Goal: Transaction & Acquisition: Purchase product/service

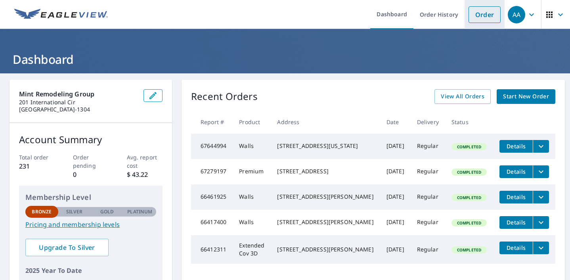
click at [478, 14] on link "Order" at bounding box center [485, 14] width 32 height 17
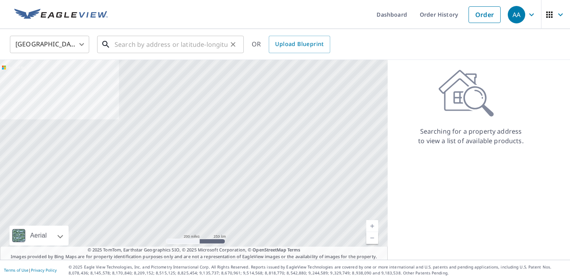
click at [198, 40] on input "text" at bounding box center [171, 44] width 113 height 22
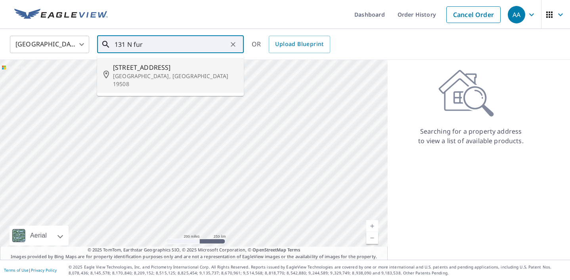
click at [188, 73] on p "[GEOGRAPHIC_DATA], [GEOGRAPHIC_DATA] 19508" at bounding box center [175, 80] width 125 height 16
type input "[STREET_ADDRESS]"
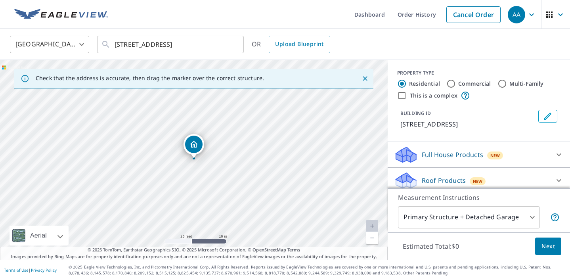
scroll to position [55, 0]
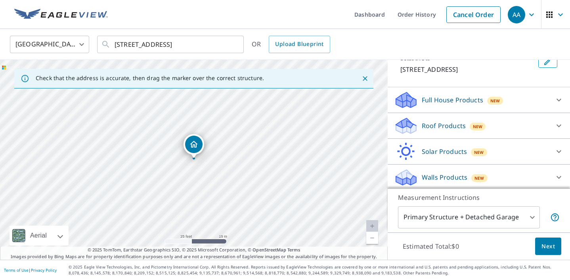
click at [457, 129] on p "Roof Products" at bounding box center [444, 126] width 44 height 10
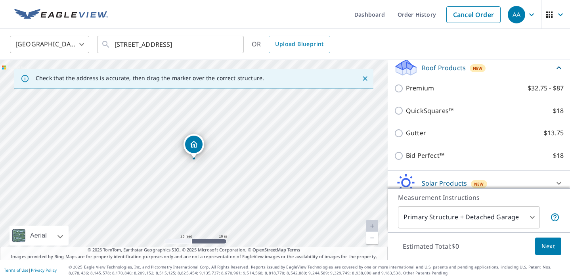
scroll to position [115, 0]
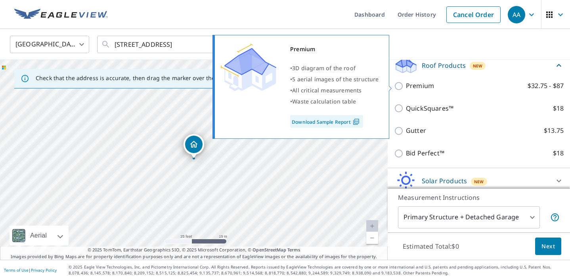
click at [418, 87] on p "Premium" at bounding box center [420, 86] width 28 height 10
click at [406, 87] on input "Premium $32.75 - $87" at bounding box center [400, 86] width 12 height 10
checkbox input "true"
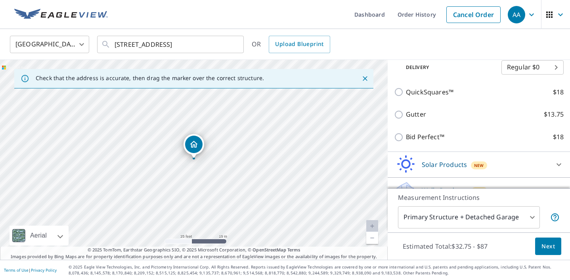
scroll to position [176, 0]
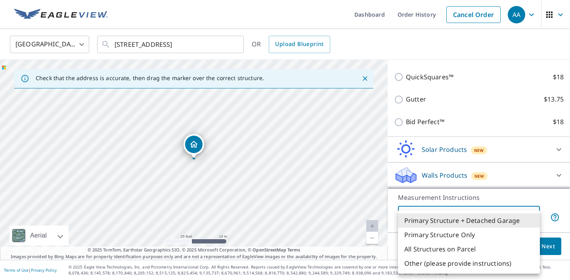
click at [512, 218] on body "AA AA Dashboard Order History Cancel Order AA [GEOGRAPHIC_DATA] [GEOGRAPHIC_DAT…" at bounding box center [285, 140] width 570 height 280
click at [509, 234] on li "Primary Structure Only" at bounding box center [469, 235] width 142 height 14
type input "2"
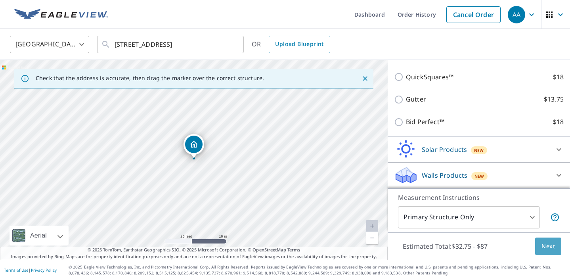
click at [543, 248] on span "Next" at bounding box center [548, 247] width 13 height 10
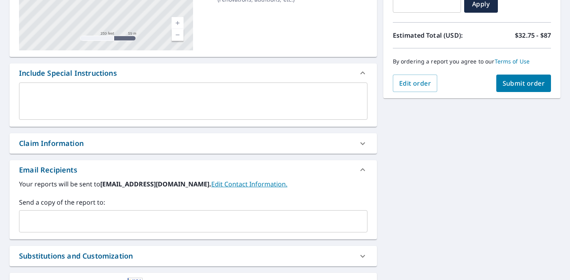
scroll to position [155, 0]
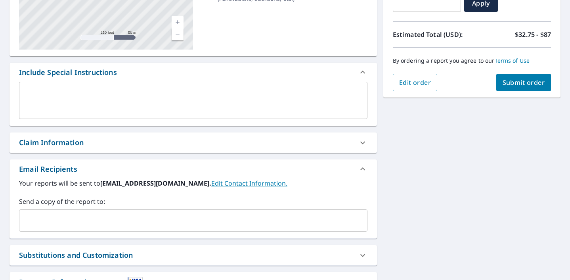
click at [290, 112] on div "x ​" at bounding box center [193, 100] width 349 height 37
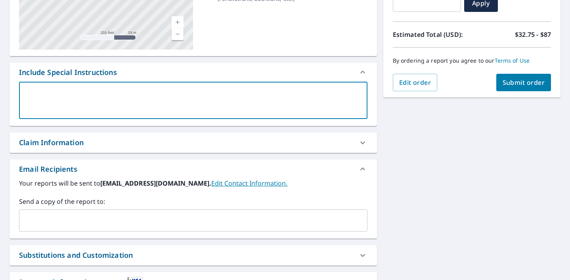
type textarea "P"
type textarea "x"
type textarea "Pl"
type textarea "x"
type textarea "Ple"
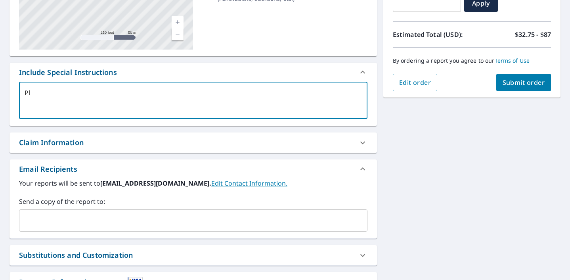
type textarea "x"
type textarea "Plea"
type textarea "x"
type textarea "Pleas"
type textarea "x"
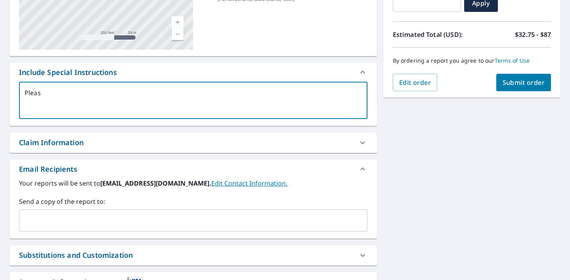
type textarea "Please"
type textarea "x"
type textarea "Please"
type textarea "x"
type textarea "Please o"
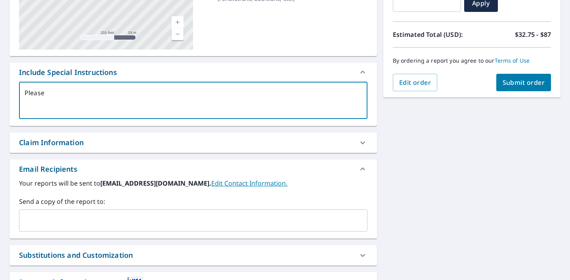
type textarea "x"
type textarea "Please on"
type textarea "x"
type textarea "Please onl"
type textarea "x"
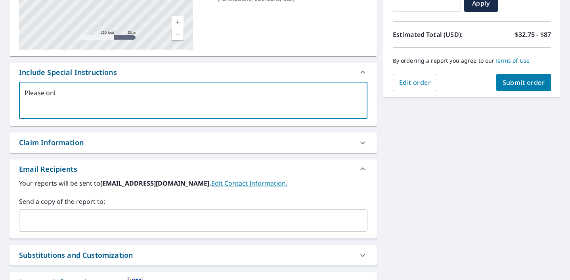
type textarea "Please only"
type textarea "x"
type textarea "Please only"
type textarea "x"
type textarea "Please only i"
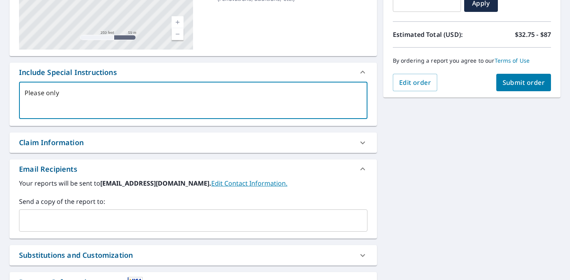
type textarea "x"
type textarea "Please only in"
type textarea "x"
type textarea "Please only inc"
type textarea "x"
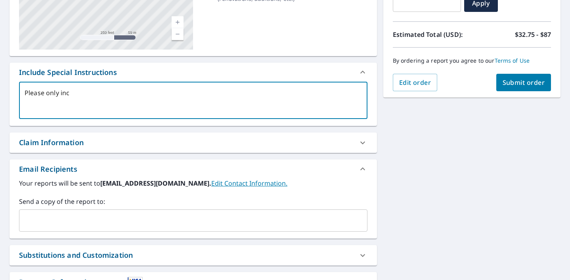
type textarea "Please only incl"
type textarea "x"
type textarea "Please only inclu"
type textarea "x"
type textarea "Please only includ"
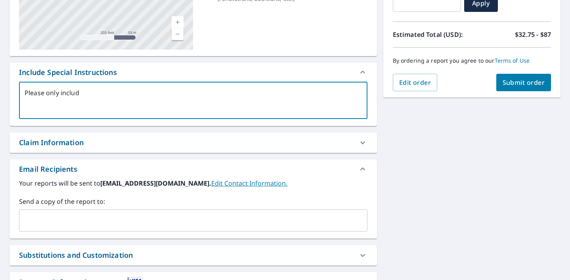
type textarea "x"
type textarea "Please only include"
type textarea "x"
type textarea "Please only include"
type textarea "x"
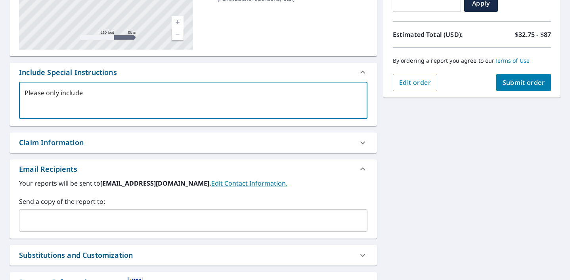
type textarea "Please only include t"
type textarea "x"
type textarea "Please only include th"
type textarea "x"
type textarea "Please only include the"
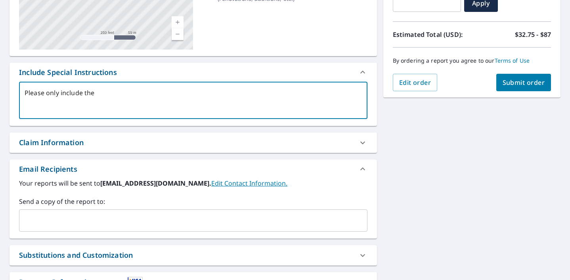
type textarea "x"
type textarea "Please only include the"
type textarea "x"
type textarea "Please only include the LE"
type textarea "x"
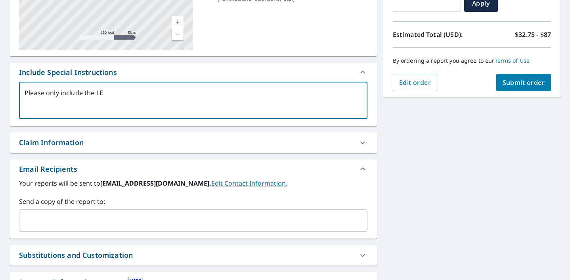
type textarea "Please only include the LEF"
type textarea "x"
type textarea "Please only include the LEFT"
type textarea "x"
type textarea "Please only include the LEFT"
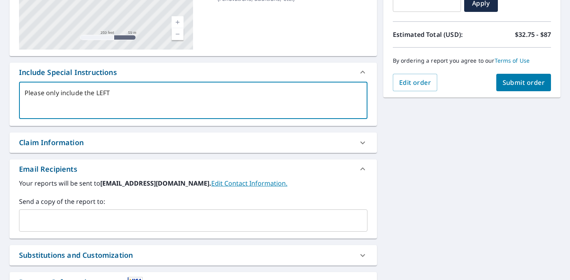
type textarea "x"
type textarea "Please only include the LEFT s"
type textarea "x"
type textarea "Please only include the LEFT si"
type textarea "x"
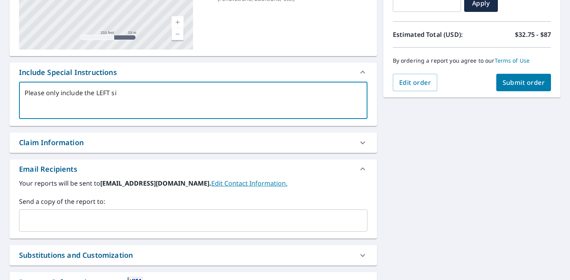
type textarea "Please only include the LEFT sid"
type textarea "x"
type textarea "Please only include the LEFT side"
type textarea "x"
type textarea "Please only include the LEFT side"
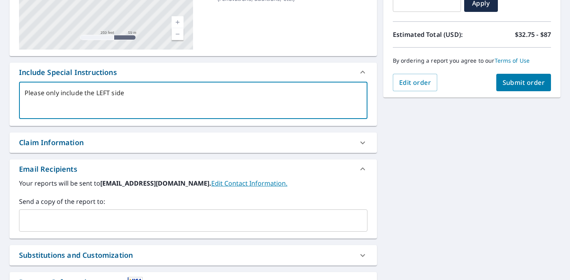
type textarea "x"
type textarea "Please only include the LEFT side o"
type textarea "x"
type textarea "Please only include the LEFT side of"
type textarea "x"
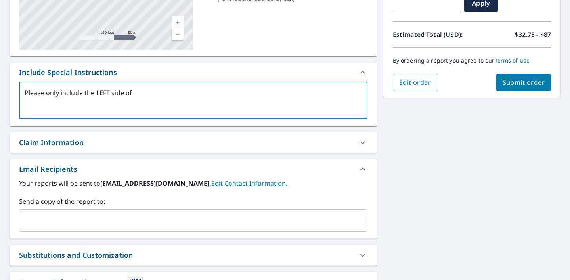
type textarea "Please only include the LEFT side of"
type textarea "x"
type textarea "Please only include the LEFT side of t"
type textarea "x"
type textarea "Please only include the LEFT side of the"
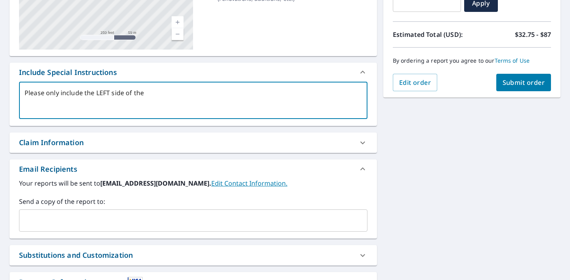
type textarea "x"
type textarea "Please only include the LEFT side of the"
type textarea "x"
type textarea "Please only include the LEFT side of the d"
type textarea "x"
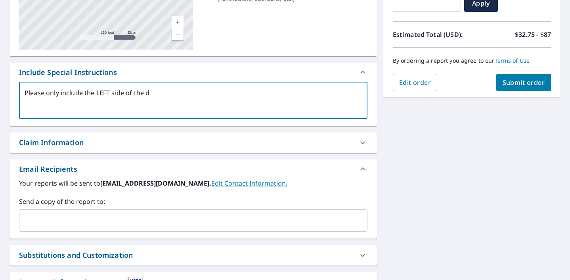
type textarea "Please only include the LEFT side of the du"
type textarea "x"
type textarea "Please only include the LEFT side of the dup"
type textarea "x"
type textarea "Please only include the LEFT side of the dupl"
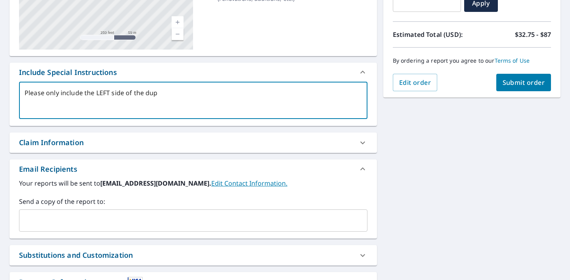
type textarea "x"
type textarea "Please only include the LEFT side of the duple"
type textarea "x"
type textarea "Please only include the LEFT side of the duplex"
type textarea "x"
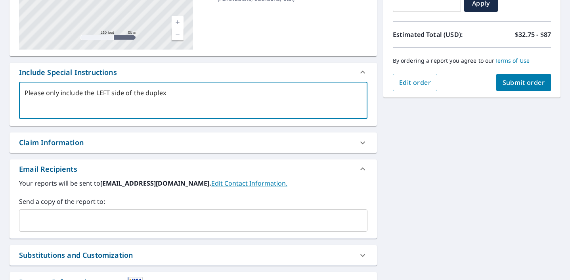
scroll to position [196, 0]
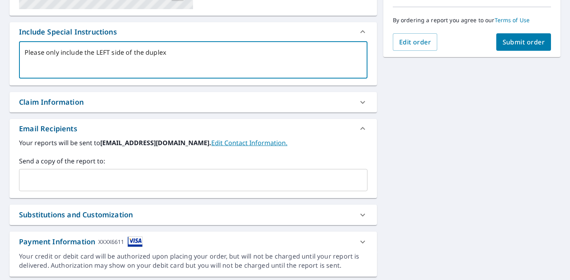
type textarea "Please only include the LEFT side of the duplex"
type textarea "x"
click at [257, 179] on input "text" at bounding box center [188, 180] width 330 height 15
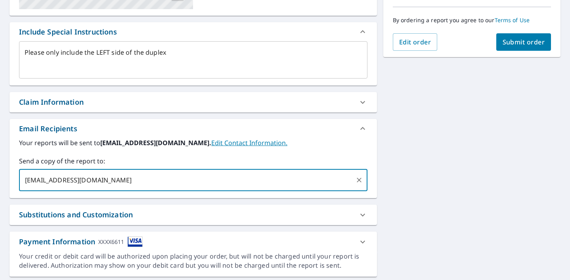
type input "[EMAIL_ADDRESS][DOMAIN_NAME]"
type textarea "x"
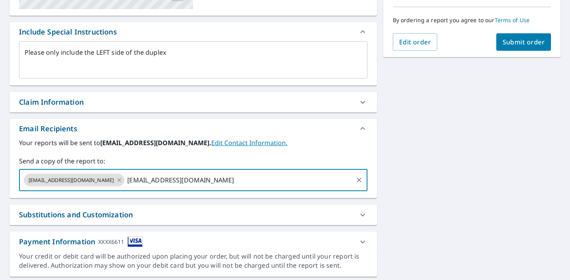
type input "[EMAIL_ADDRESS][DOMAIN_NAME]"
type textarea "x"
click at [525, 36] on button "Submit order" at bounding box center [524, 41] width 55 height 17
type textarea "x"
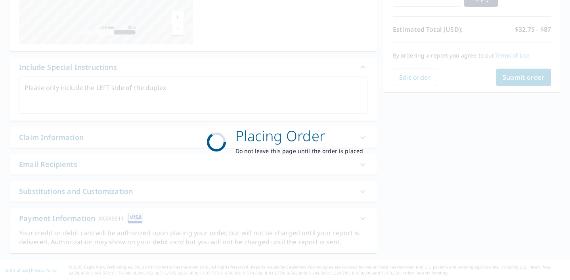
scroll to position [161, 0]
